Goal: Find specific page/section: Find specific page/section

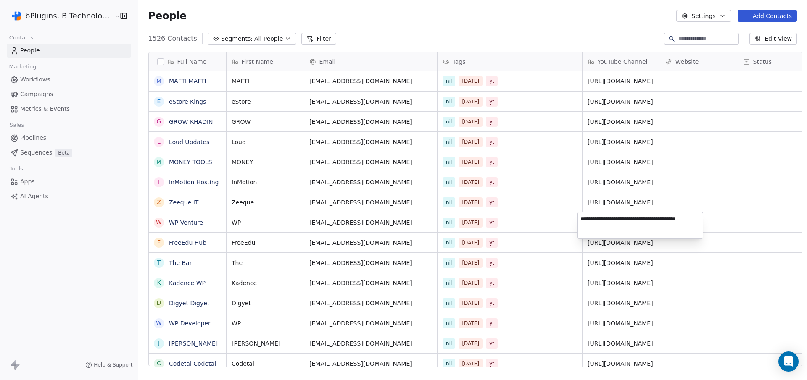
scroll to position [329, 668]
click at [529, 34] on html "bPlugins, B Technologies LLC Contacts People Marketing Workflows Campaigns Metr…" at bounding box center [403, 190] width 807 height 380
click at [101, 16] on html "bPlugins, B Technologies LLC Contacts People Marketing Workflows Campaigns Metr…" at bounding box center [403, 190] width 807 height 380
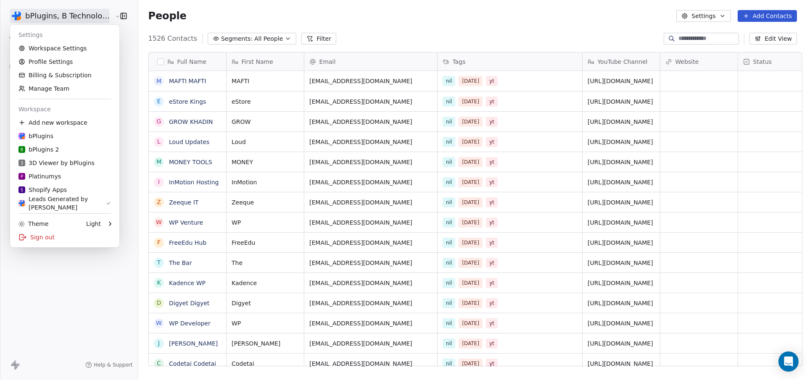
click at [95, 294] on html "bPlugins, B Technologies LLC Contacts People Marketing Workflows Campaigns Metr…" at bounding box center [403, 190] width 807 height 380
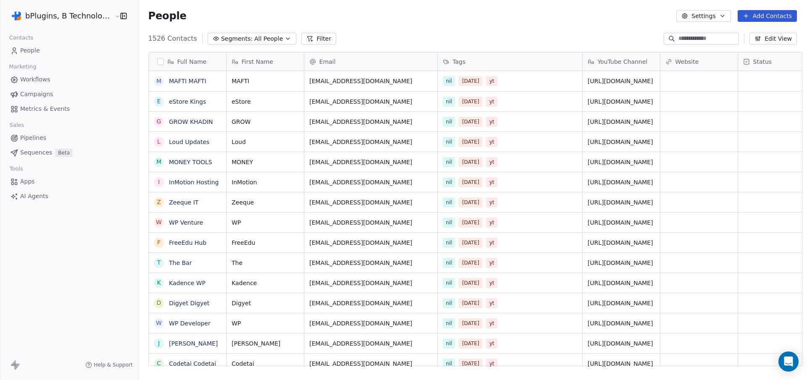
click at [21, 77] on span "Workflows" at bounding box center [35, 79] width 30 height 9
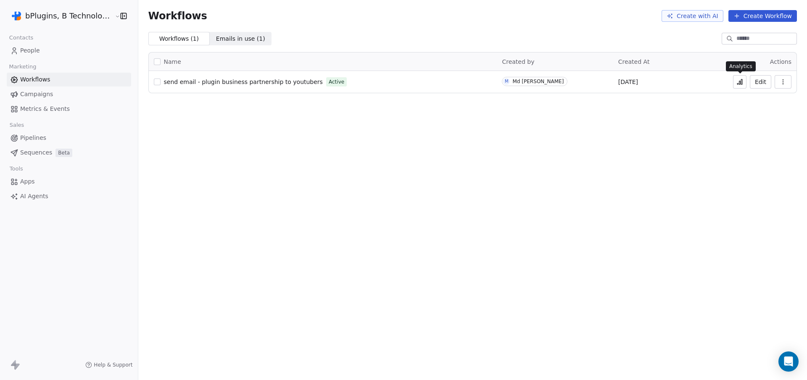
click at [739, 84] on icon at bounding box center [739, 82] width 7 height 7
